Goal: Find specific page/section: Find specific page/section

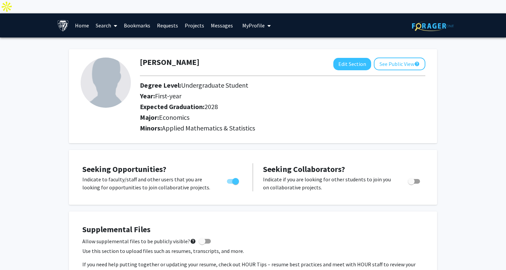
click at [113, 14] on span at bounding box center [114, 25] width 6 height 23
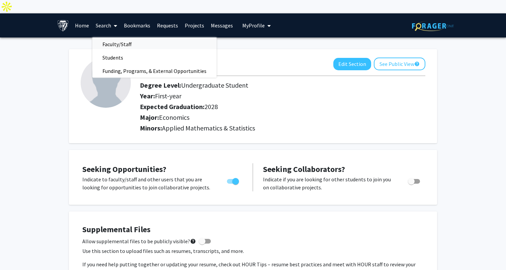
click at [121, 37] on span "Faculty/Staff" at bounding box center [116, 43] width 49 height 13
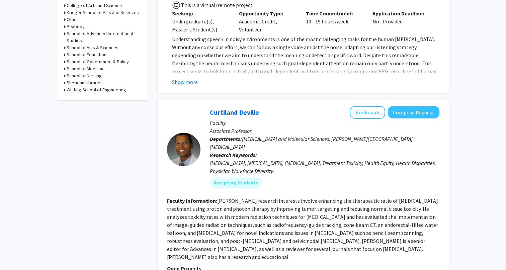
scroll to position [321, 0]
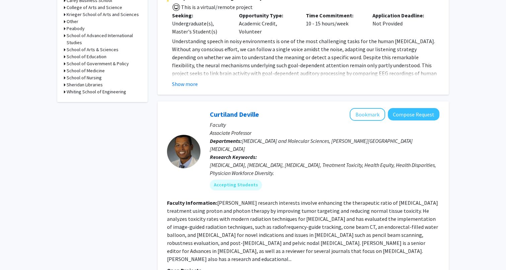
click at [87, 88] on h3 "Whiting School of Engineering" at bounding box center [97, 91] width 60 height 7
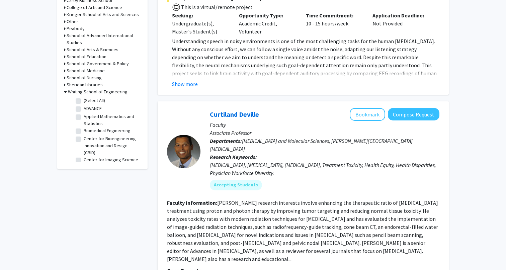
click at [86, 113] on label "Applied Mathematics and Statistics" at bounding box center [112, 120] width 56 height 14
click at [86, 113] on input "Applied Mathematics and Statistics" at bounding box center [86, 115] width 4 height 4
checkbox input "true"
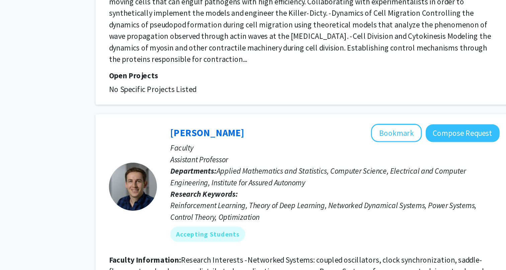
scroll to position [1633, 0]
